Goal: Transaction & Acquisition: Purchase product/service

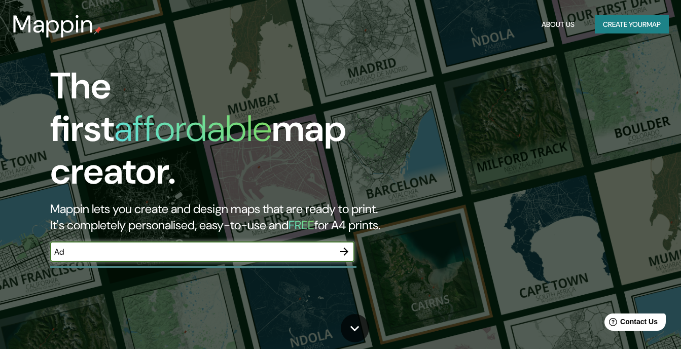
type input "A"
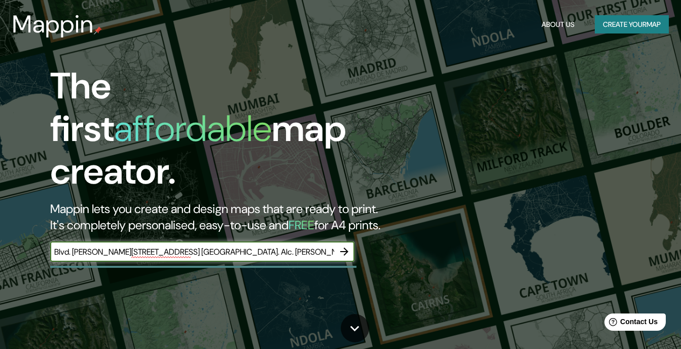
type input "Blvd. [PERSON_NAME][STREET_ADDRESS] [GEOGRAPHIC_DATA]. Alc. [PERSON_NAME],"
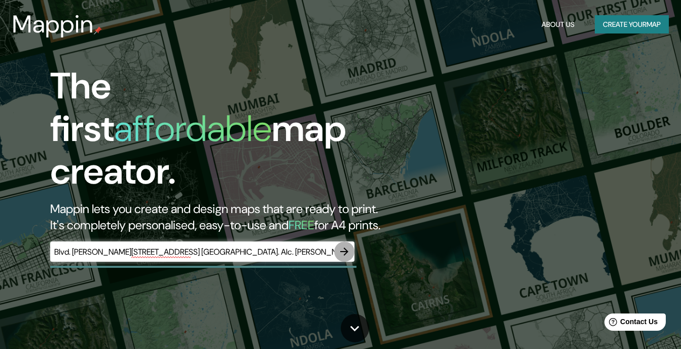
click at [349, 245] on icon "button" at bounding box center [344, 251] width 12 height 12
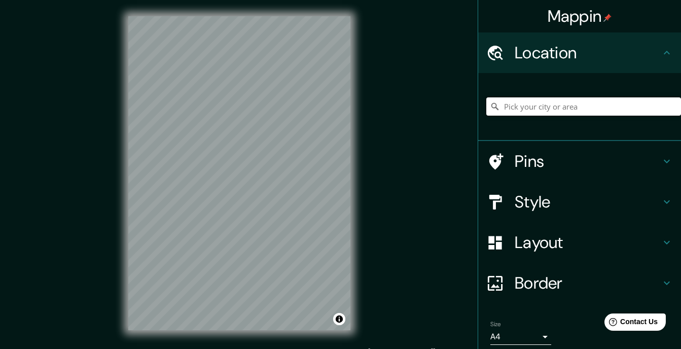
click at [519, 102] on input "Pick your city or area" at bounding box center [583, 106] width 195 height 18
paste input "Blvd. [PERSON_NAME][STREET_ADDRESS] [GEOGRAPHIC_DATA]. Alc. [PERSON_NAME],"
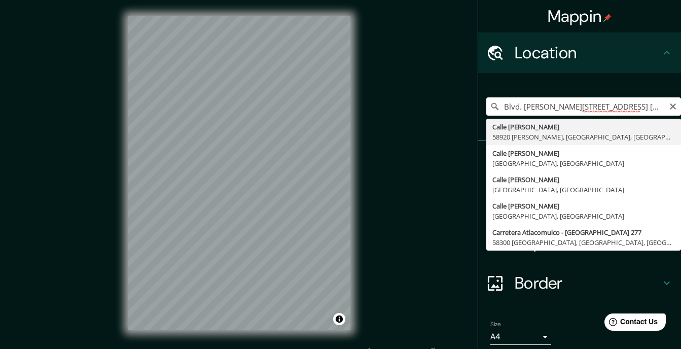
type input "[STREET_ADDRESS][PERSON_NAME][PERSON_NAME]"
